Goal: Find specific page/section

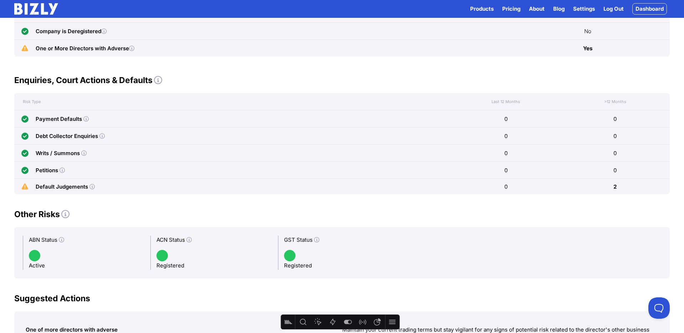
click at [44, 10] on img at bounding box center [36, 8] width 44 height 11
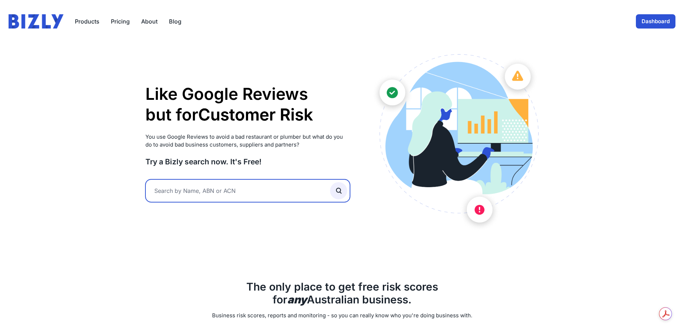
click at [191, 197] on input "text" at bounding box center [247, 190] width 205 height 23
paste input "Harbour Design & Fitouts"
type input "Harbour Design & Fitouts"
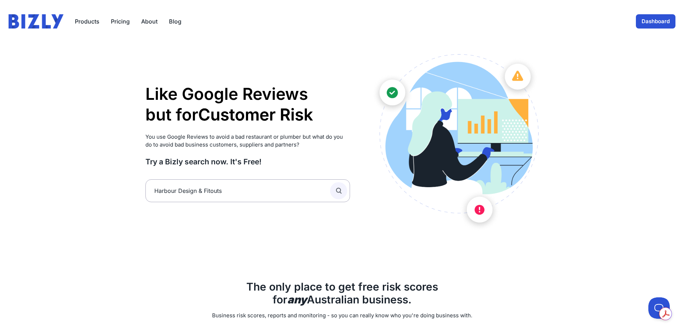
click at [342, 193] on icon "submit" at bounding box center [339, 191] width 8 height 8
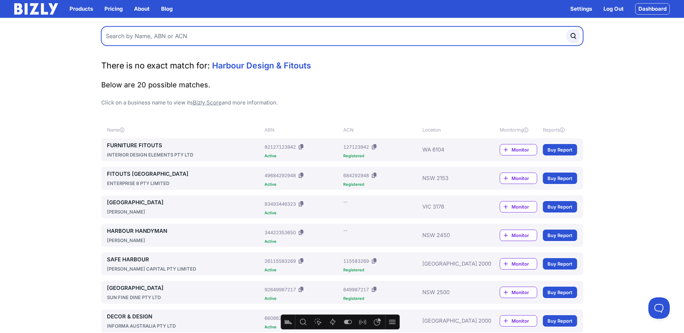
click at [212, 34] on input "text" at bounding box center [342, 35] width 482 height 19
paste input "Urban Collective Retail"
type input "Urban Collective Retail"
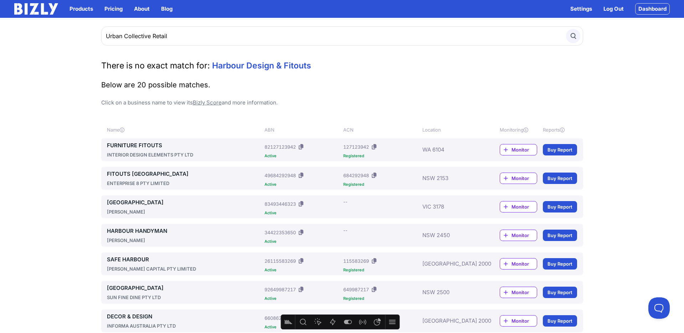
click at [577, 35] on button "submit" at bounding box center [573, 36] width 14 height 14
